Goal: Manage account settings

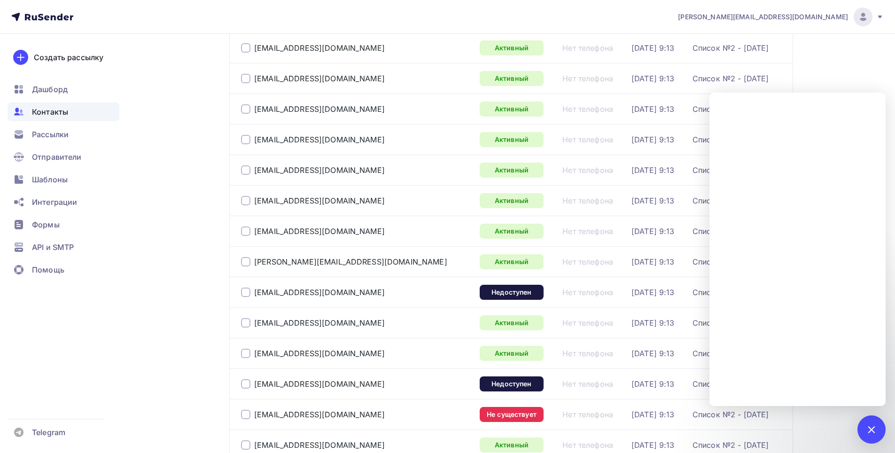
scroll to position [376, 0]
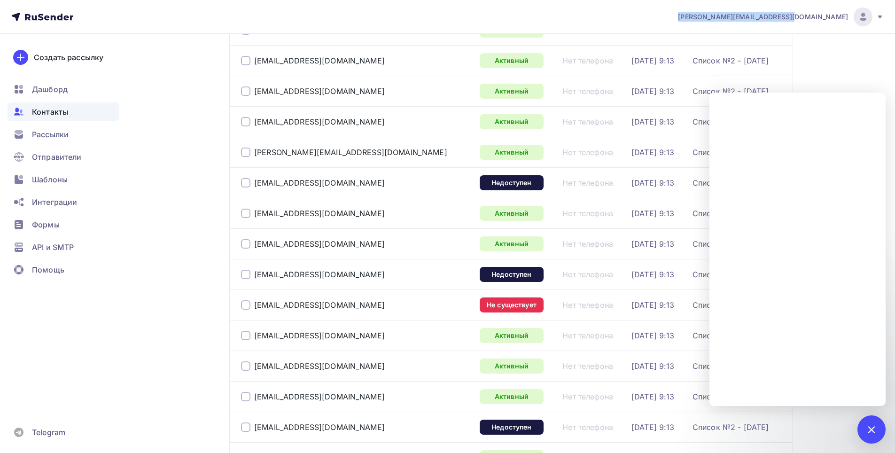
drag, startPoint x: 748, startPoint y: 17, endPoint x: 851, endPoint y: 17, distance: 102.5
click at [851, 17] on div "k.zverev@pro-transformator.ru Аккаунт Тарифы Выйти" at bounding box center [776, 17] width 216 height 19
click at [722, 23] on nav "k.zverev@pro-transformator.ru Аккаунт Тарифы Выйти Создать рассылку Дашборд Кон…" at bounding box center [447, 17] width 895 height 34
click at [738, 23] on div "k.zverev@pro-transformator.ru Аккаунт Тарифы Выйти" at bounding box center [776, 17] width 216 height 19
drag, startPoint x: 743, startPoint y: 19, endPoint x: 849, endPoint y: 19, distance: 106.2
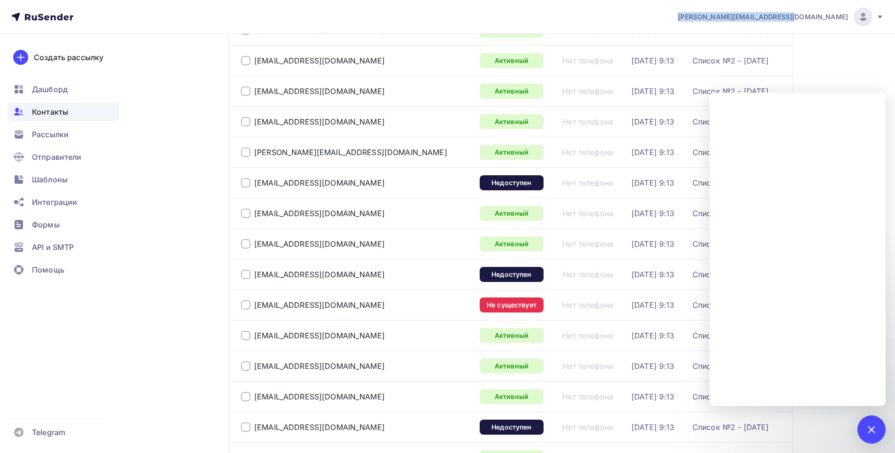
click at [849, 19] on div "k.zverev@pro-transformator.ru Аккаунт Тарифы Выйти" at bounding box center [776, 17] width 216 height 19
copy span "[EMAIL_ADDRESS][DOMAIN_NAME]"
